Goal: Obtain resource: Download file/media

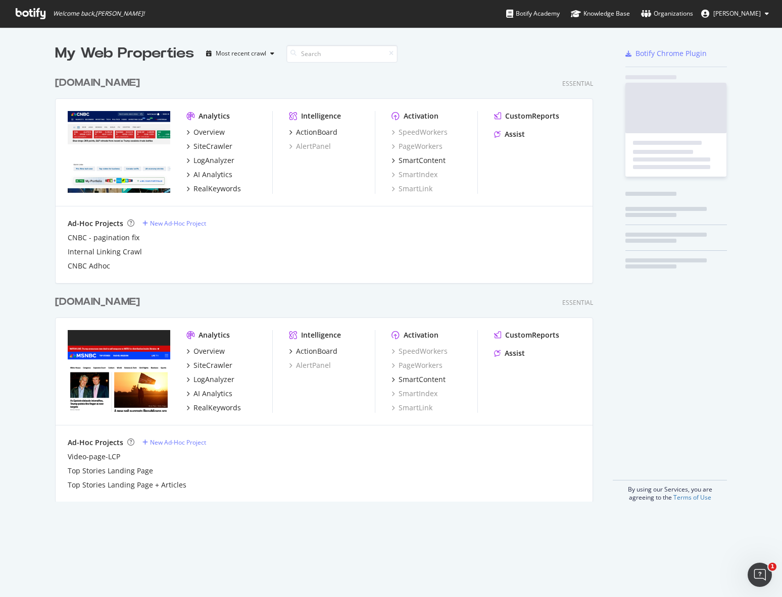
scroll to position [431, 538]
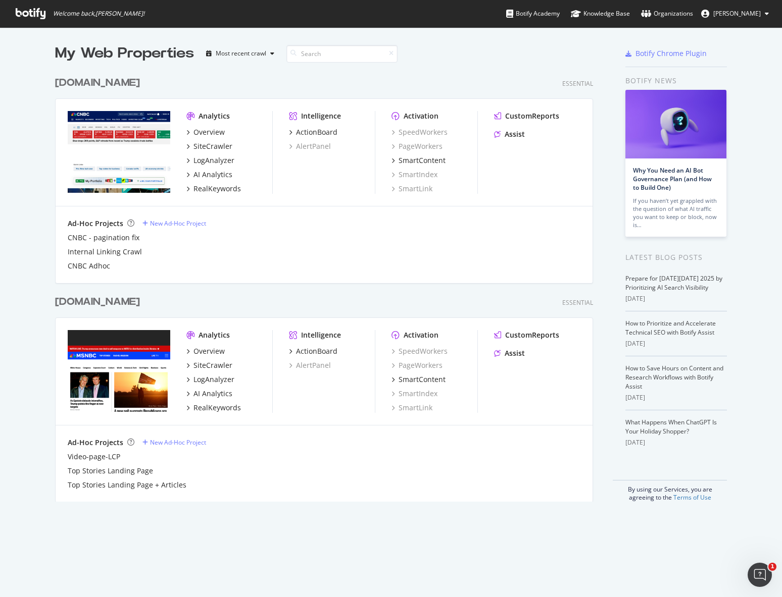
click at [753, 9] on span "[PERSON_NAME]" at bounding box center [736, 13] width 47 height 9
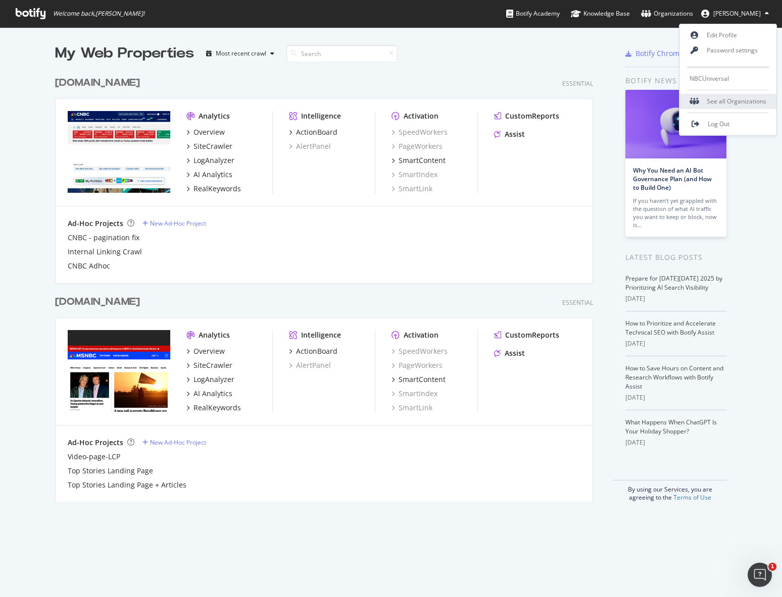
click at [712, 105] on div "See all Organizations" at bounding box center [727, 101] width 97 height 15
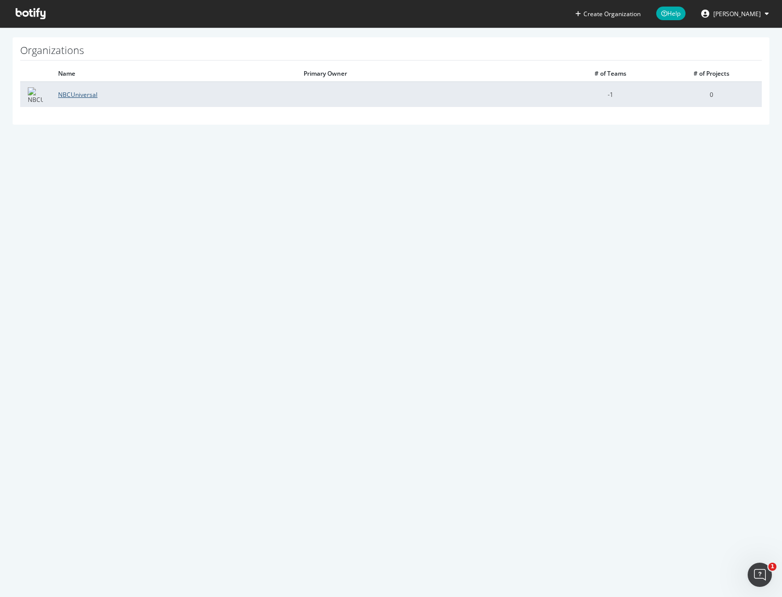
click at [68, 91] on link "NBCUniversal" at bounding box center [77, 94] width 39 height 9
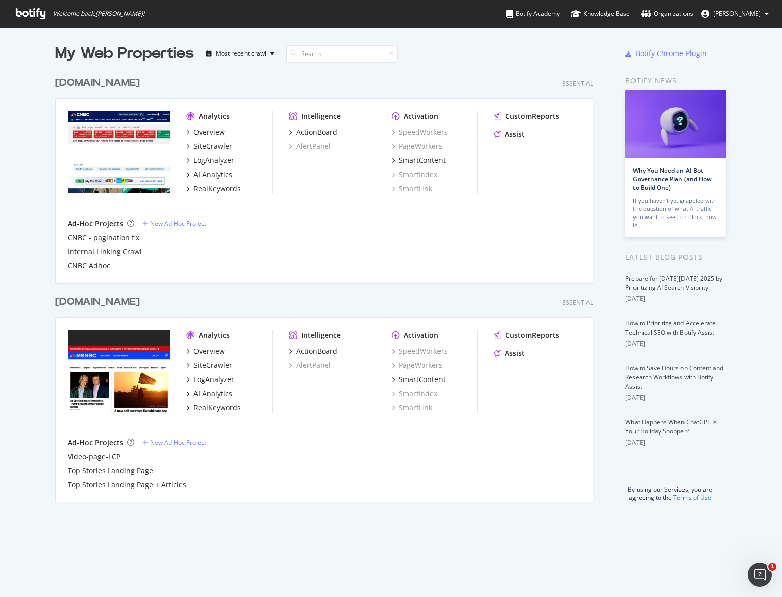
click at [674, 59] on div "Botify Chrome Plugin" at bounding box center [676, 53] width 102 height 21
click at [676, 57] on div "Botify Chrome Plugin" at bounding box center [670, 53] width 71 height 10
